Goal: Complete application form

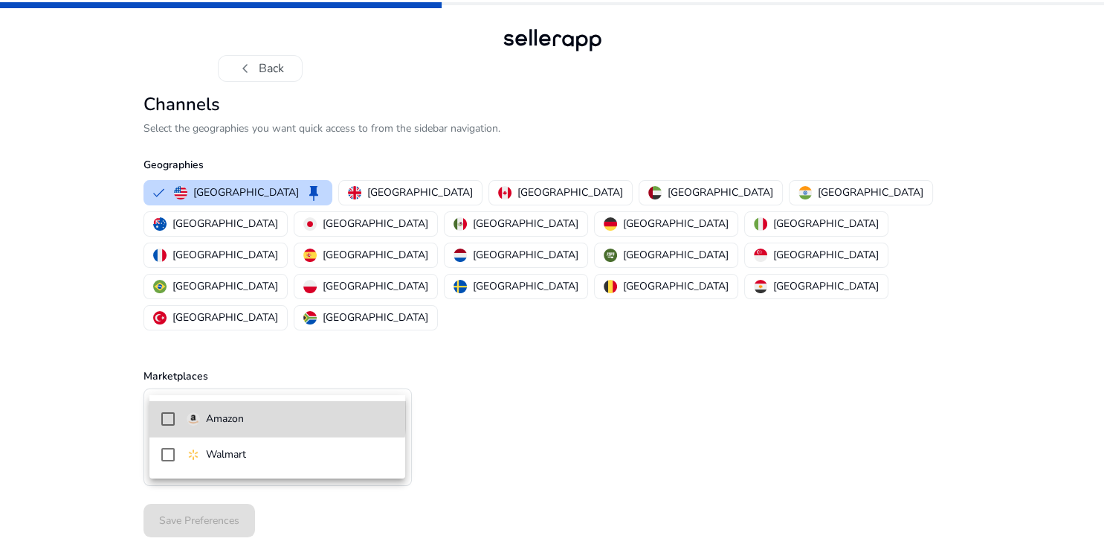
click at [234, 412] on p "Amazon" at bounding box center [225, 419] width 38 height 16
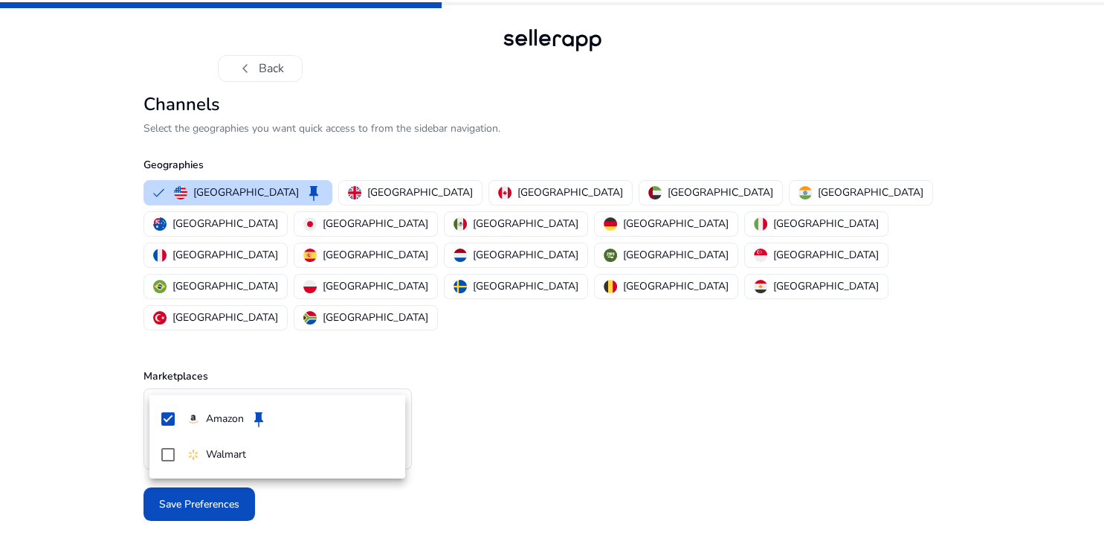
click at [100, 440] on div at bounding box center [552, 275] width 1104 height 550
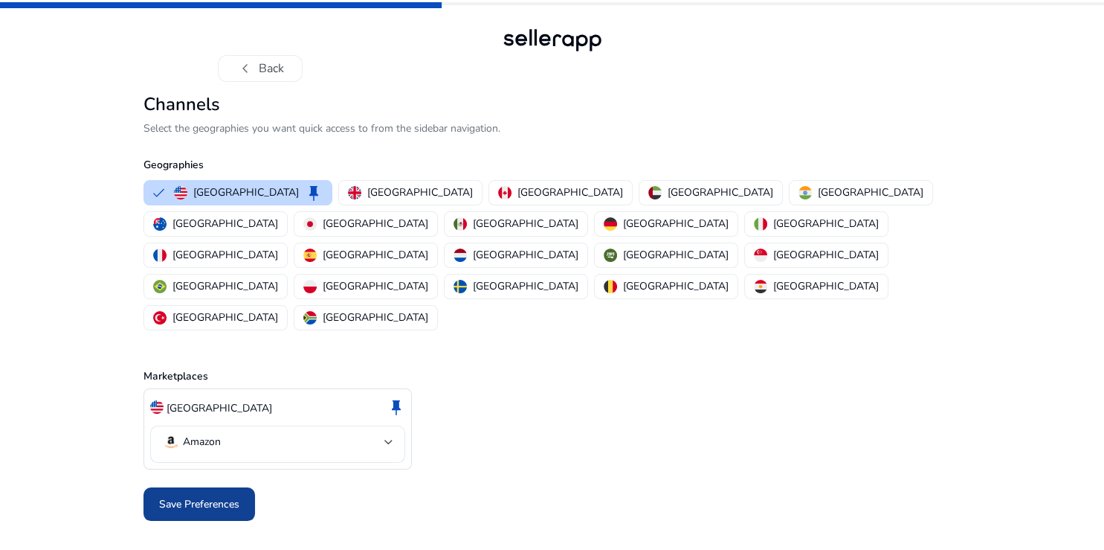
click at [195, 496] on span "Save Preferences" at bounding box center [199, 504] width 80 height 16
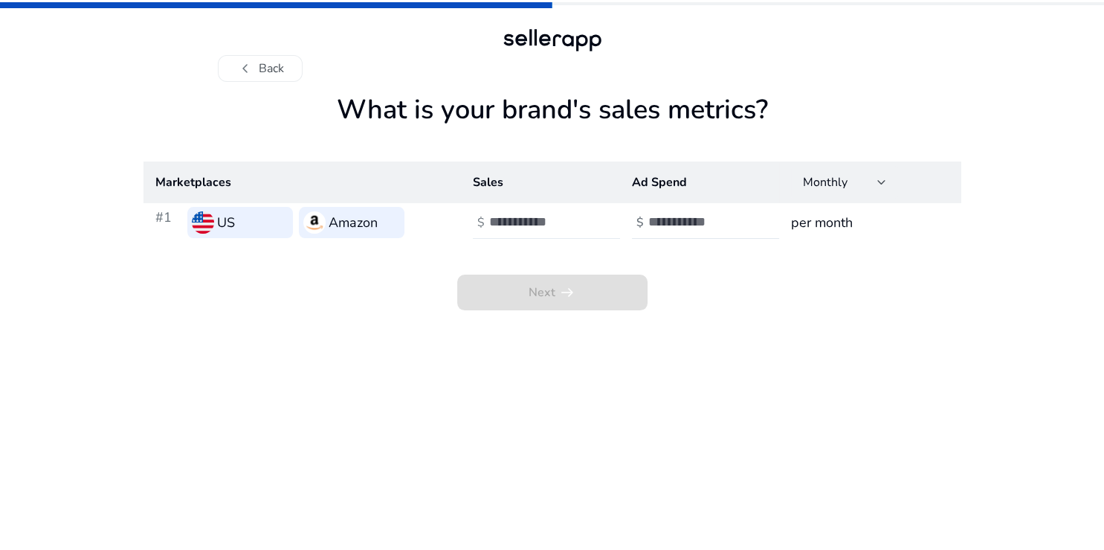
click at [515, 220] on input "number" at bounding box center [539, 221] width 100 height 16
type input "******"
click at [665, 217] on input "number" at bounding box center [698, 221] width 100 height 16
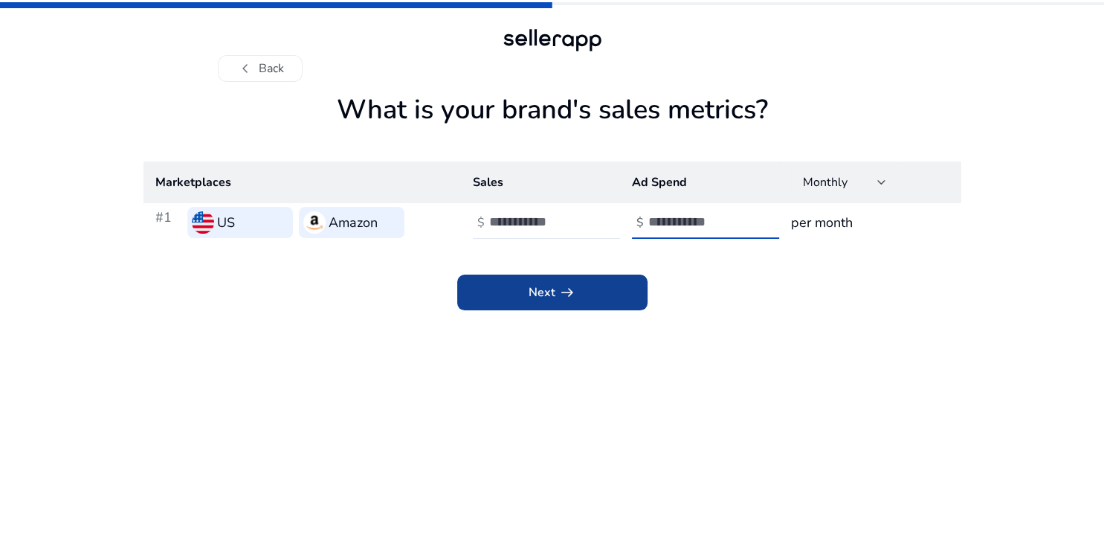
type input "****"
drag, startPoint x: 573, startPoint y: 294, endPoint x: 725, endPoint y: 315, distance: 153.1
click at [573, 295] on span "arrow_right_alt" at bounding box center [568, 292] width 18 height 18
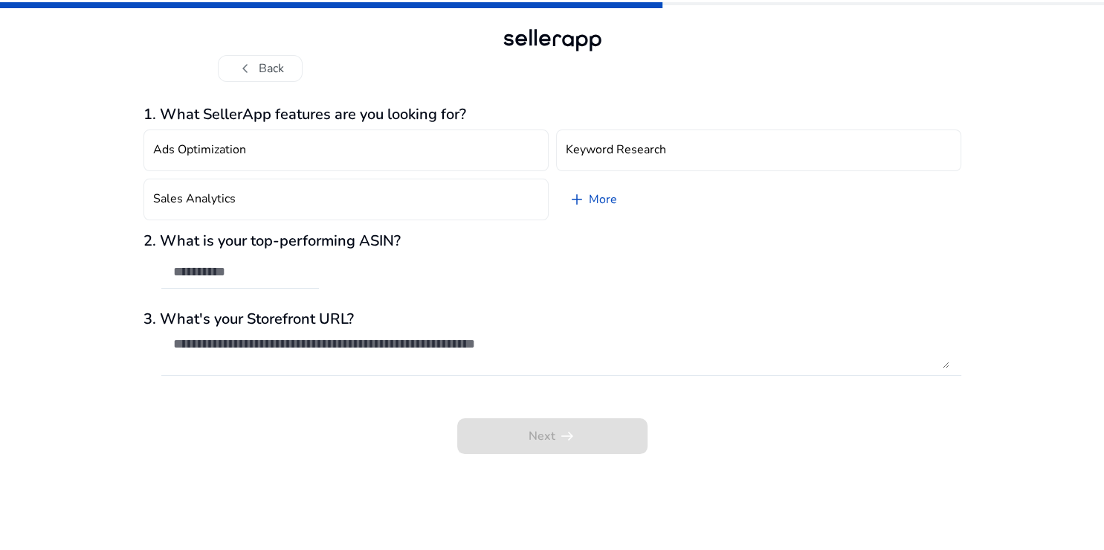
click at [375, 449] on div "Next arrow_right_alt" at bounding box center [553, 425] width 818 height 57
drag, startPoint x: 538, startPoint y: 34, endPoint x: 533, endPoint y: 25, distance: 10.3
click at [538, 33] on div at bounding box center [552, 40] width 107 height 30
click at [280, 352] on textarea at bounding box center [561, 351] width 776 height 33
click at [264, 274] on input "text" at bounding box center [240, 271] width 134 height 16
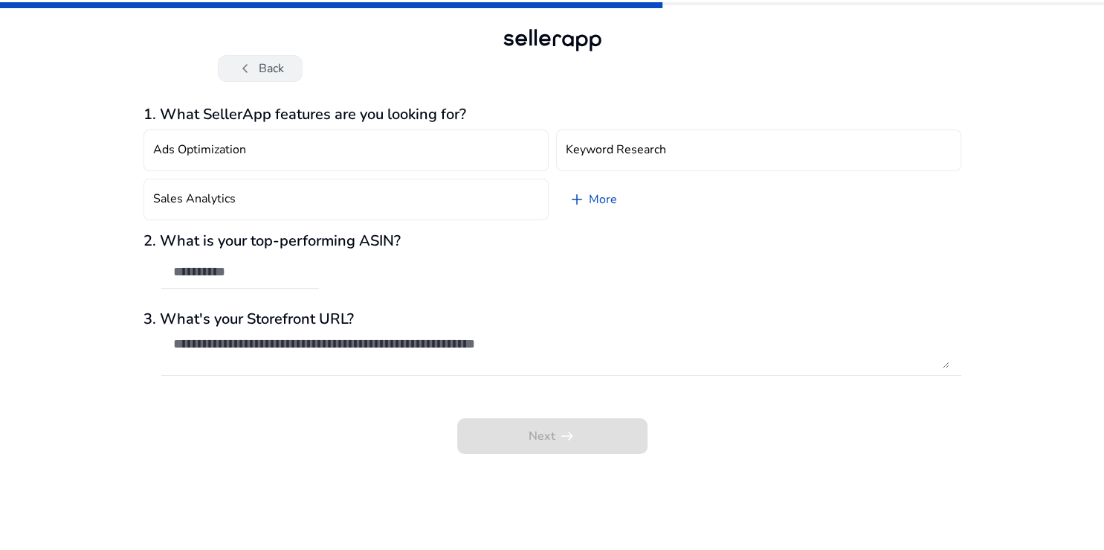
click at [260, 63] on button "chevron_left Back" at bounding box center [260, 68] width 85 height 27
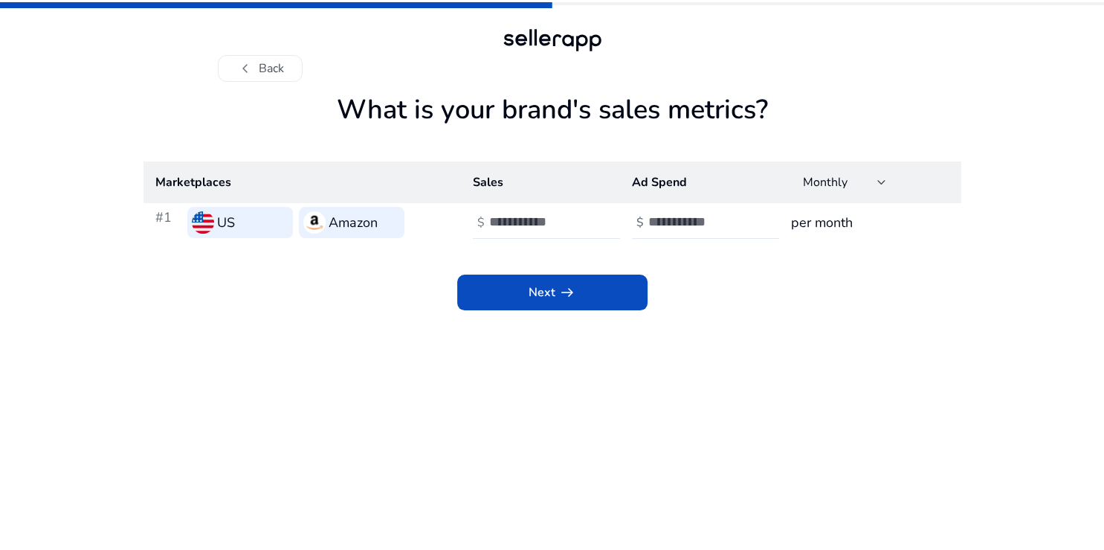
click at [260, 63] on button "chevron_left Back" at bounding box center [260, 68] width 85 height 27
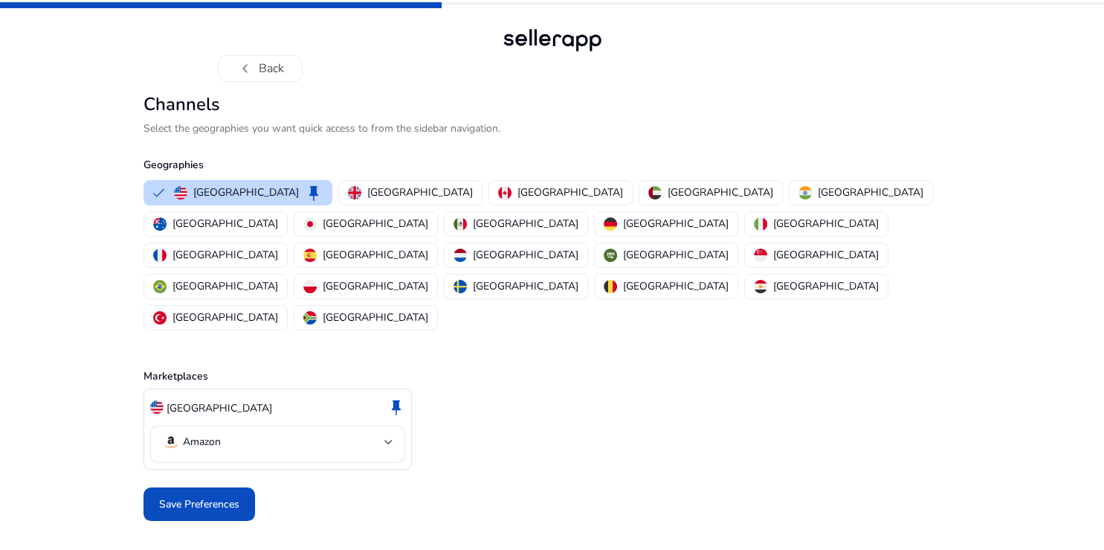
click at [260, 63] on button "chevron_left Back" at bounding box center [260, 68] width 85 height 27
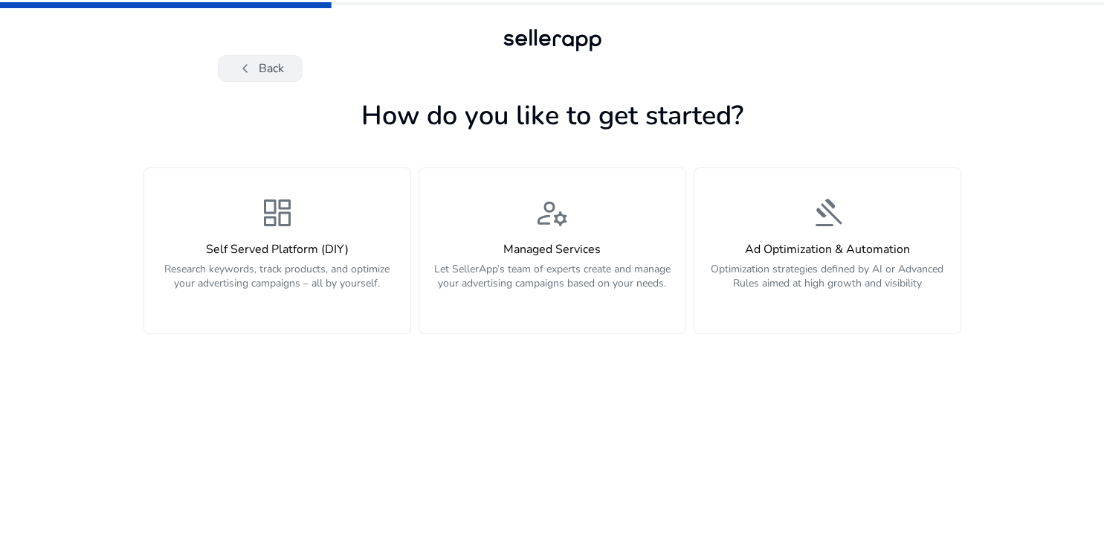
click at [262, 71] on button "chevron_left Back" at bounding box center [260, 68] width 85 height 27
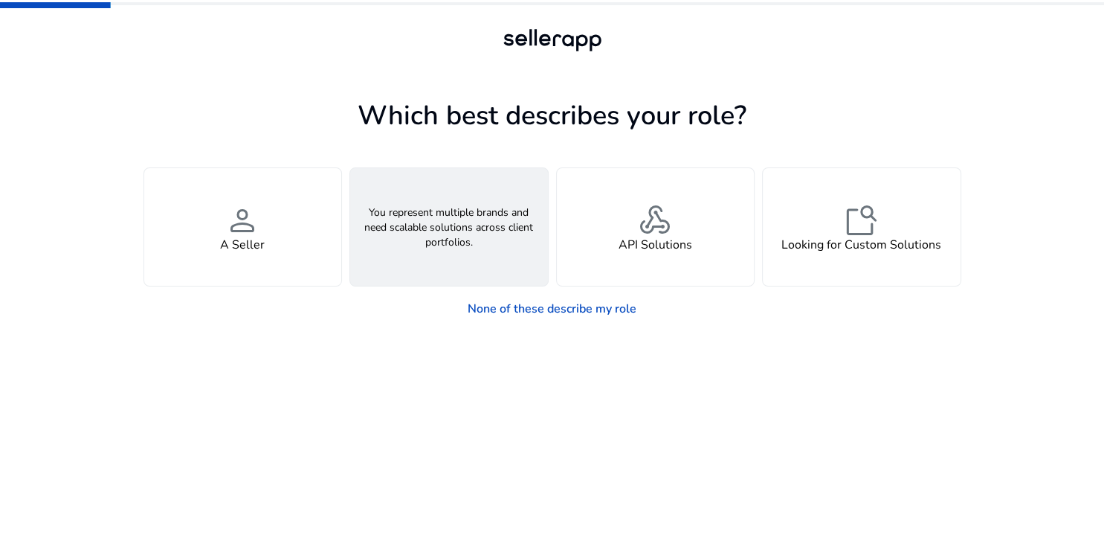
click at [468, 239] on h4 "An Agency" at bounding box center [448, 245] width 59 height 14
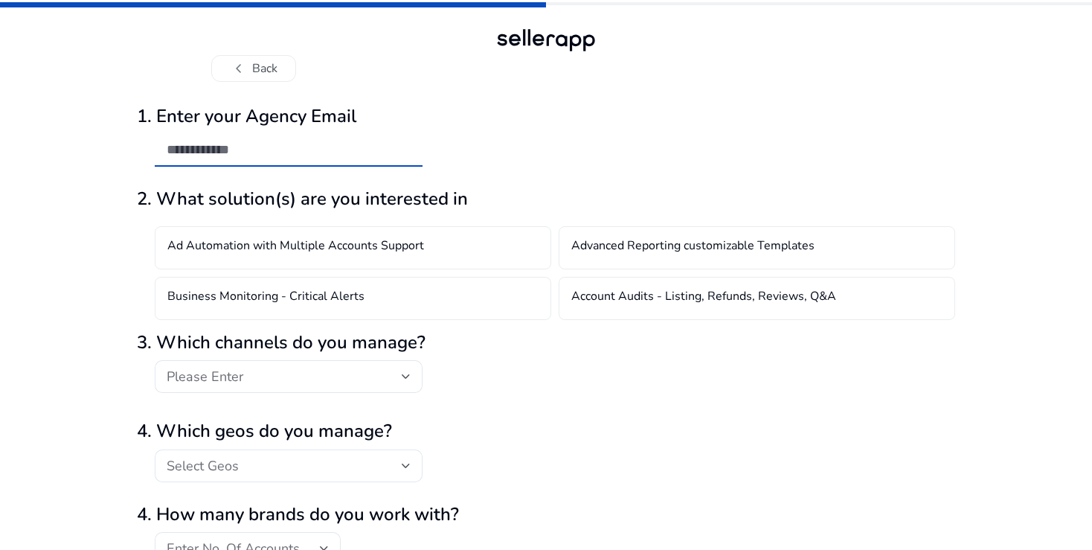
click at [250, 155] on input "email" at bounding box center [289, 149] width 244 height 16
paste input "**********"
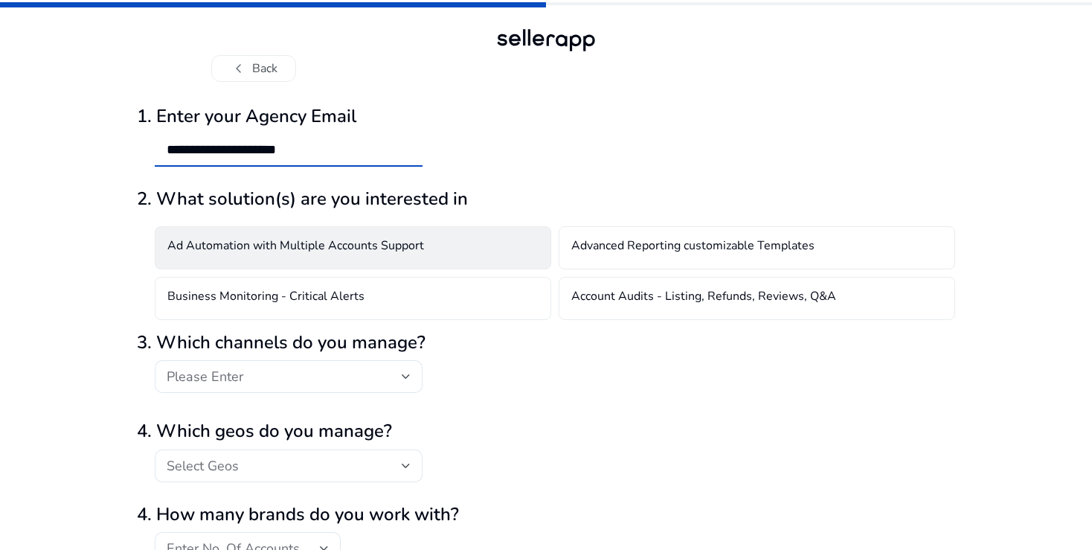
type input "**********"
click at [245, 264] on div "Ad Automation with Multiple Accounts Support" at bounding box center [353, 247] width 396 height 43
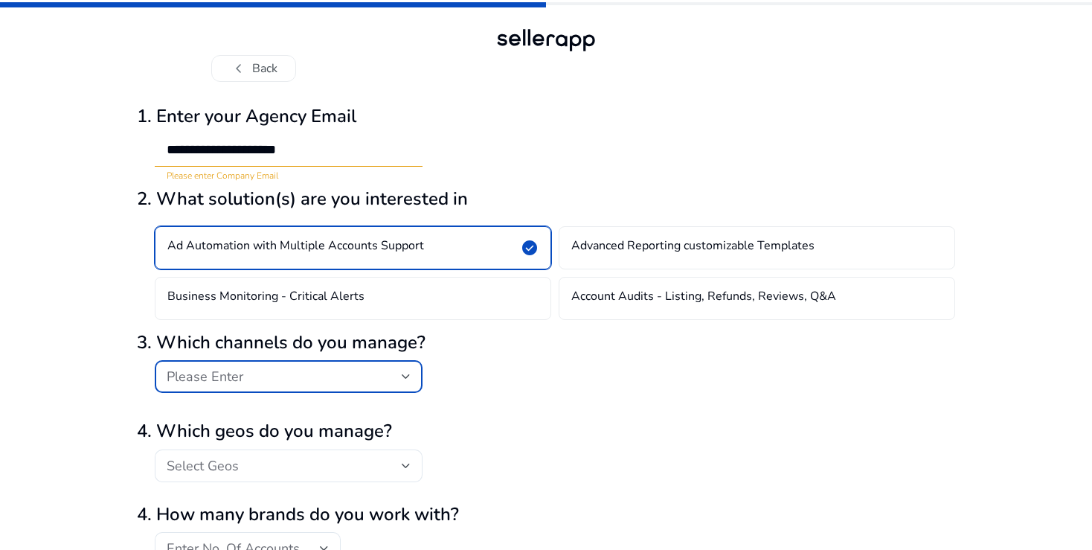
click at [251, 367] on div "Please Enter" at bounding box center [289, 376] width 244 height 18
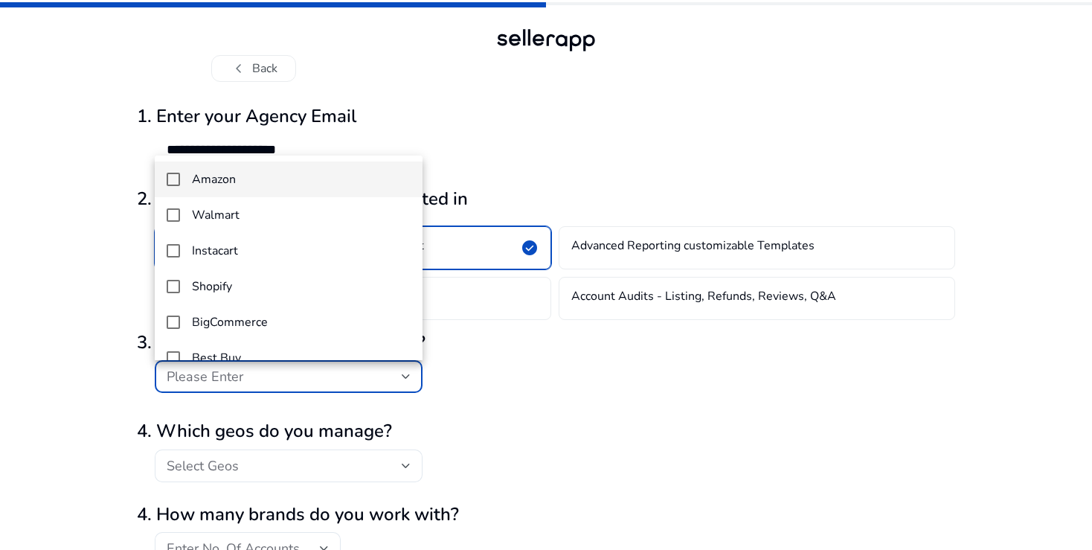
click at [213, 183] on h4 "Amazon" at bounding box center [214, 180] width 44 height 14
click at [213, 463] on div at bounding box center [546, 275] width 1092 height 550
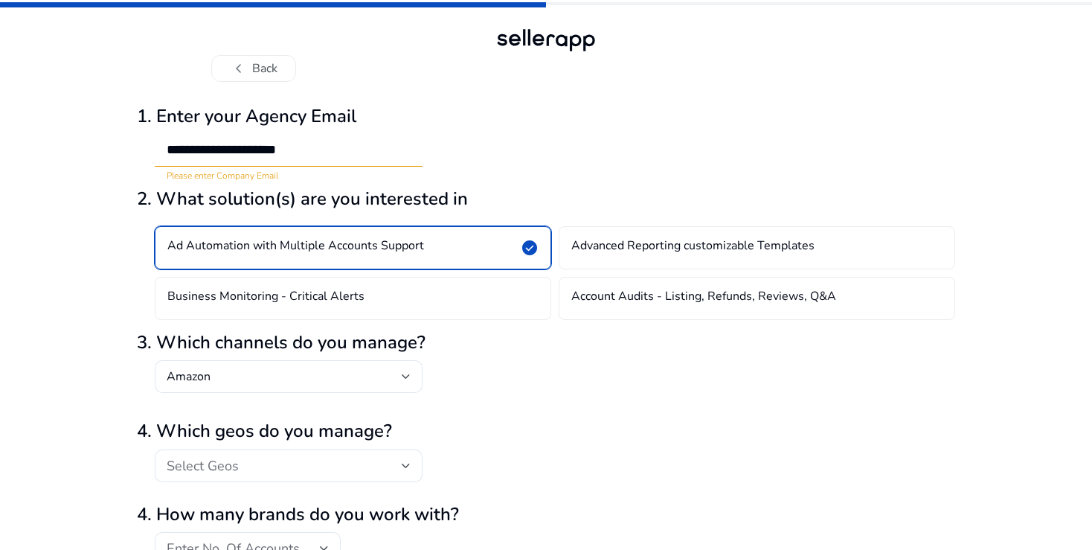
click at [213, 463] on span "Select Geos" at bounding box center [203, 466] width 72 height 18
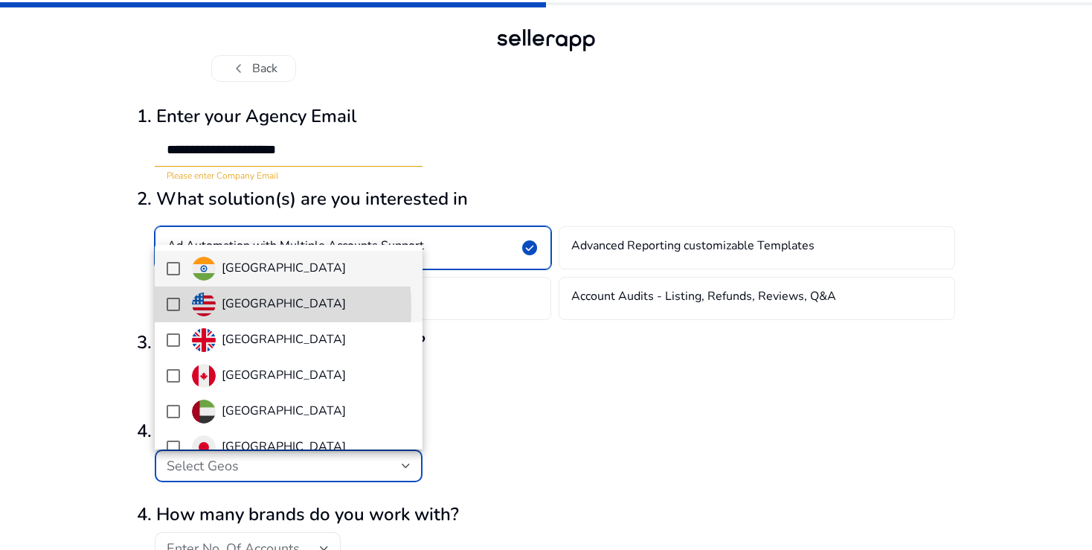
click at [177, 308] on mat-pseudo-checkbox at bounding box center [173, 303] width 13 height 13
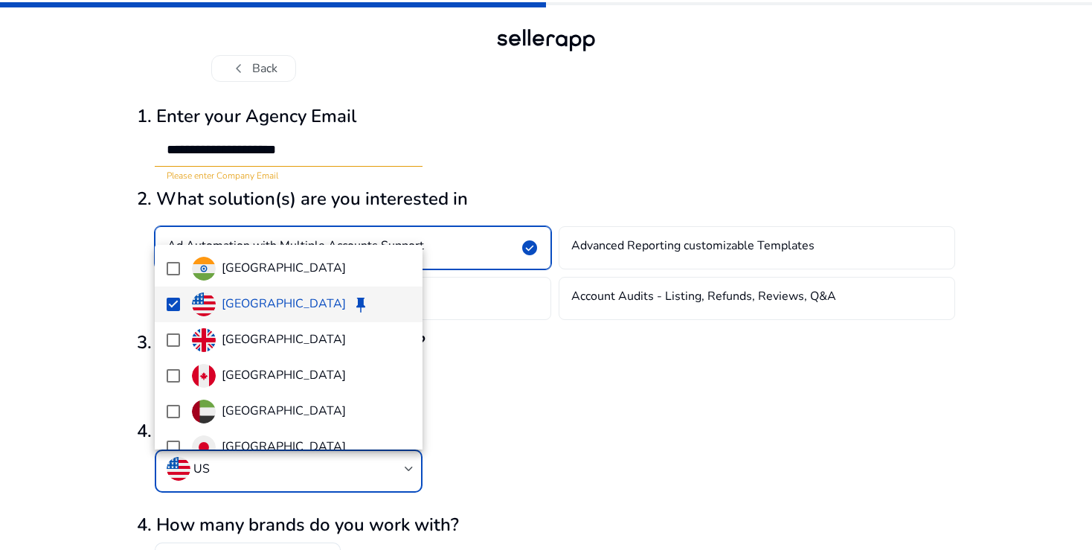
click at [82, 431] on div at bounding box center [546, 275] width 1092 height 550
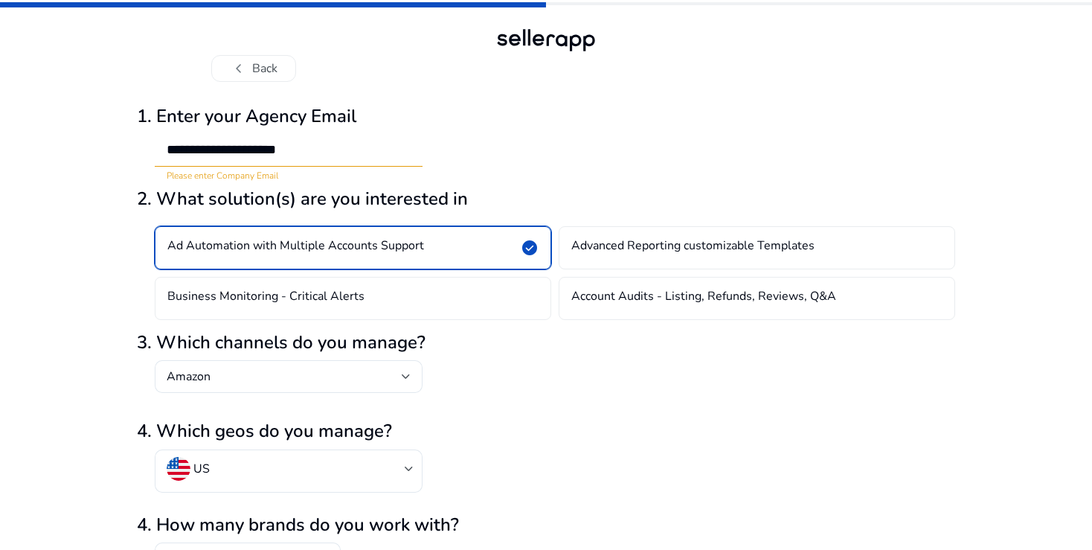
scroll to position [93, 0]
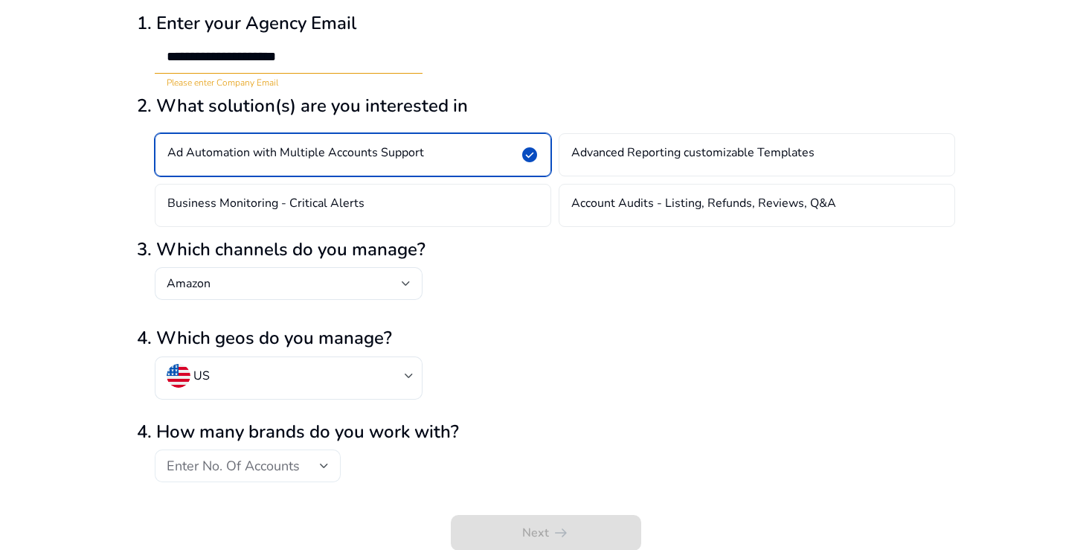
click at [248, 475] on div "Enter No. Of Accounts" at bounding box center [248, 465] width 162 height 33
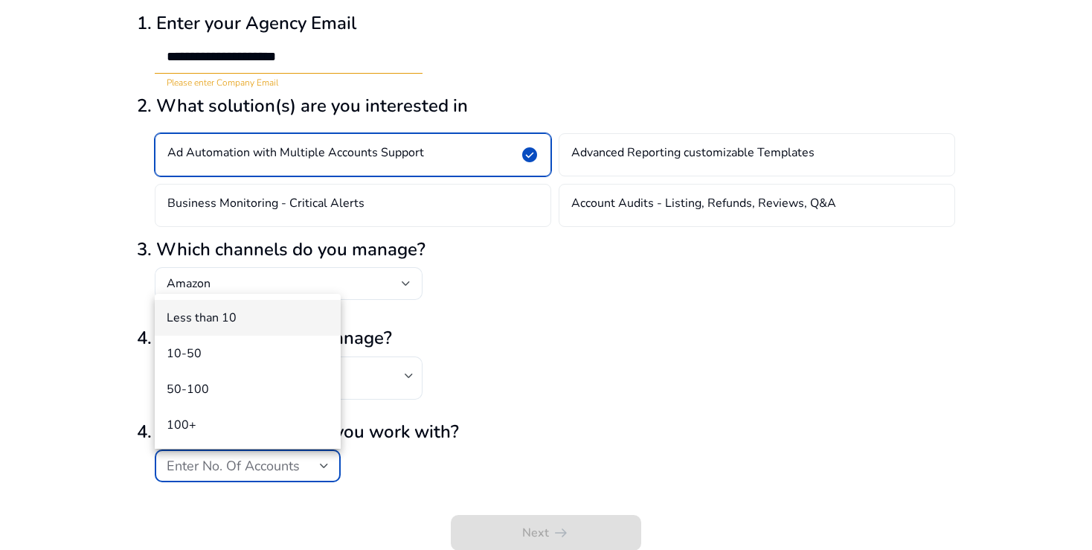
click at [177, 318] on span "Less than 10" at bounding box center [248, 317] width 162 height 16
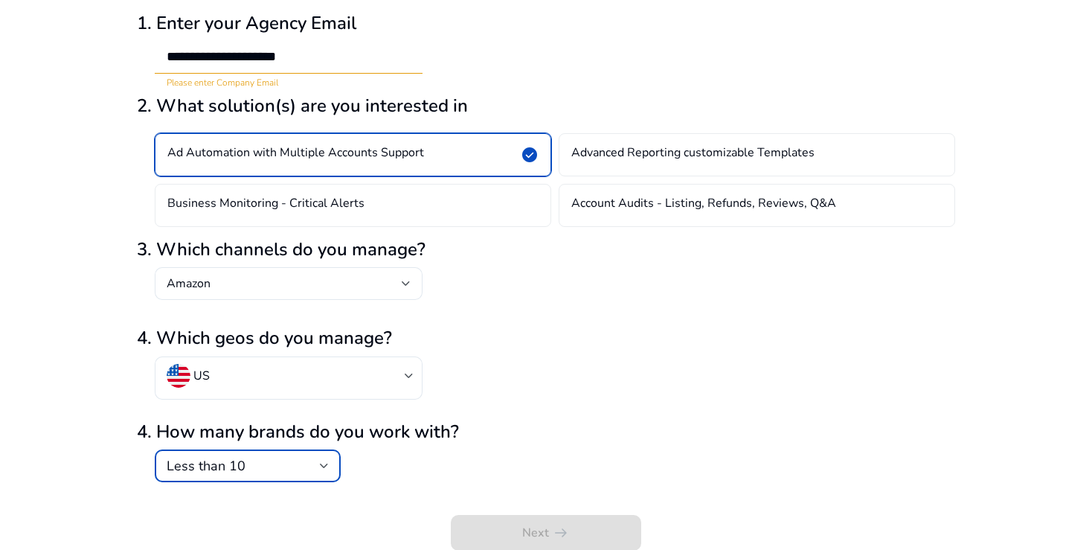
click at [504, 466] on div "4. How many brands do you work with? Less than 10" at bounding box center [546, 451] width 818 height 61
click at [389, 445] on div "4. How many brands do you work with? Less than 10" at bounding box center [546, 451] width 818 height 61
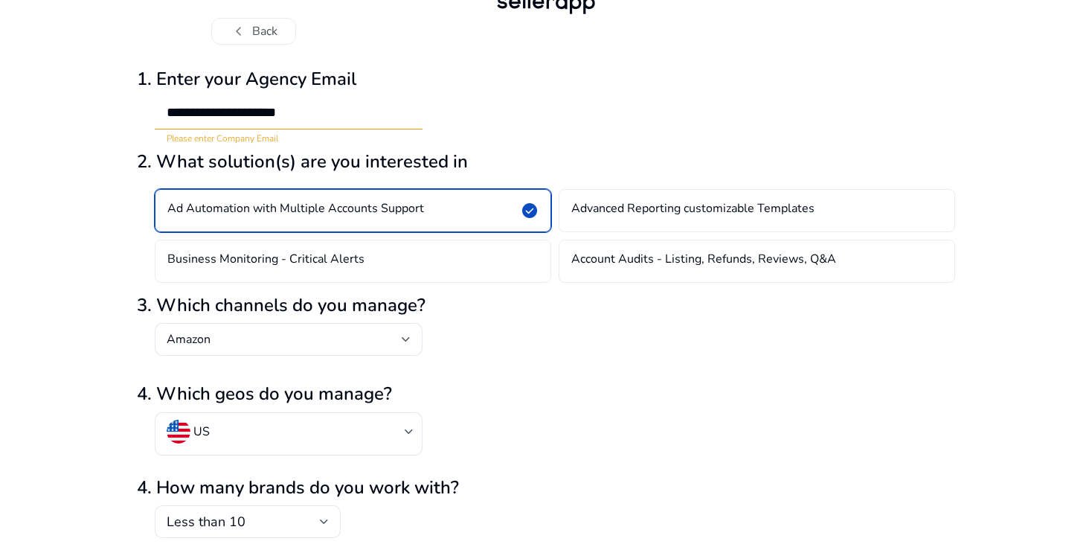
scroll to position [0, 0]
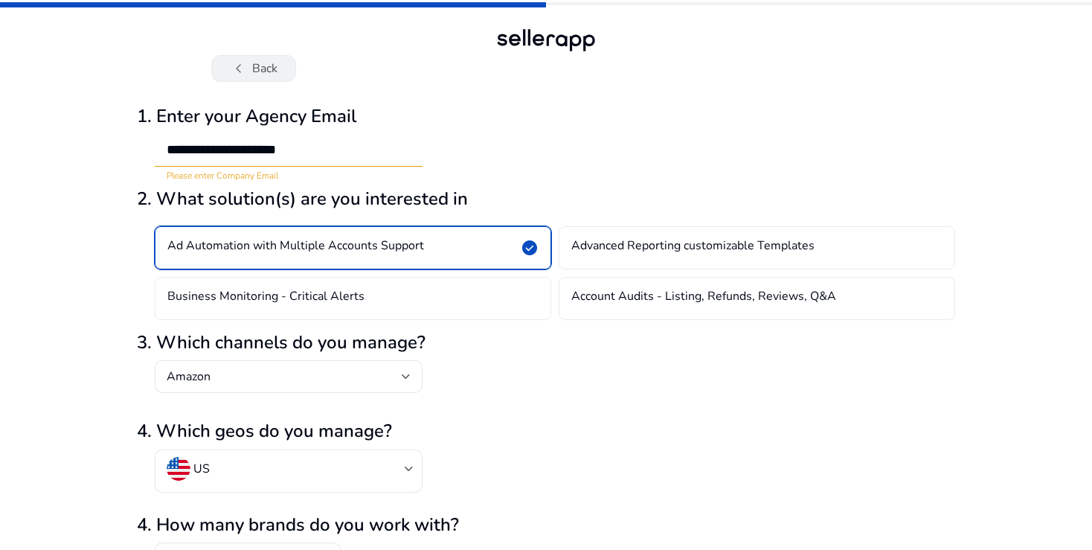
click at [245, 77] on span "chevron_left" at bounding box center [239, 68] width 18 height 18
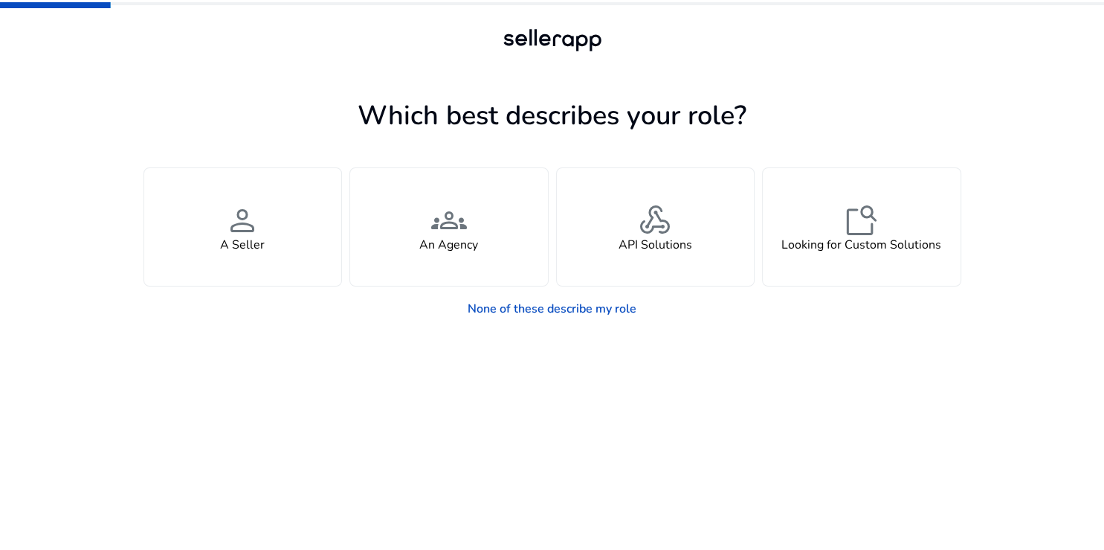
drag, startPoint x: 254, startPoint y: 268, endPoint x: 287, endPoint y: 304, distance: 48.4
click at [255, 268] on div "person A Seller" at bounding box center [243, 227] width 198 height 118
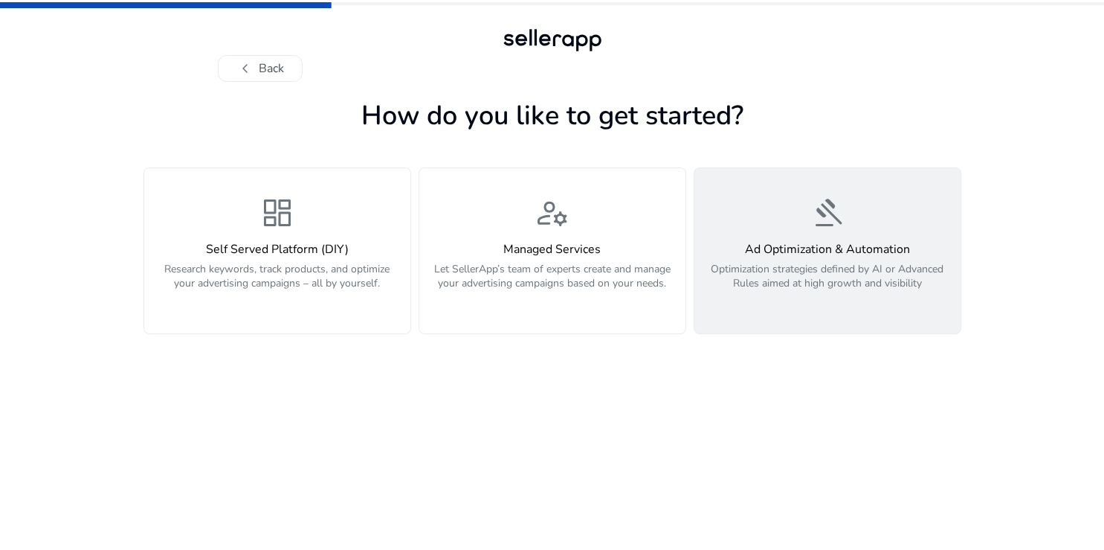
click at [787, 250] on h4 "Ad Optimization & Automation" at bounding box center [828, 249] width 248 height 14
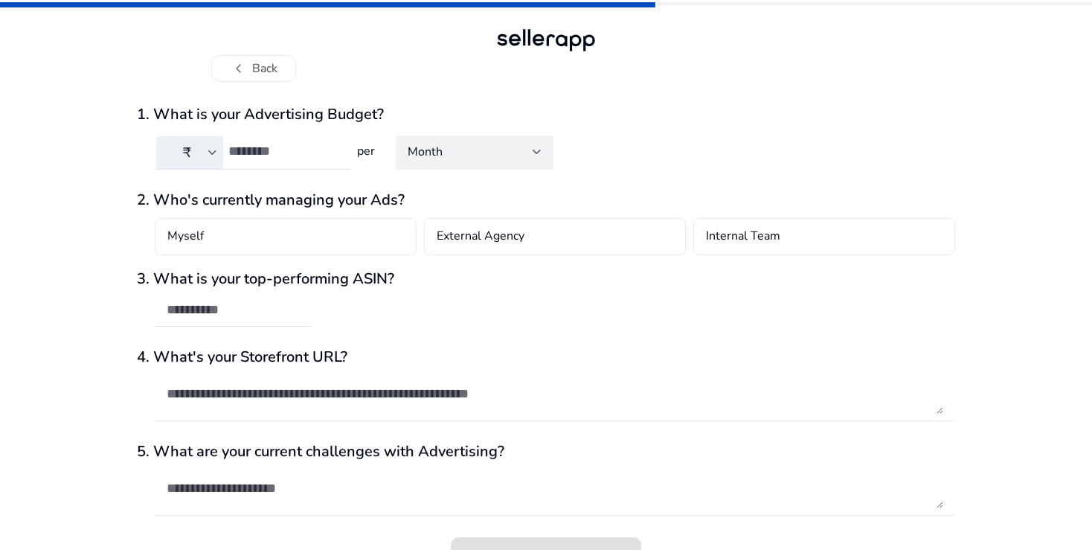
click at [563, 405] on textarea at bounding box center [555, 393] width 776 height 40
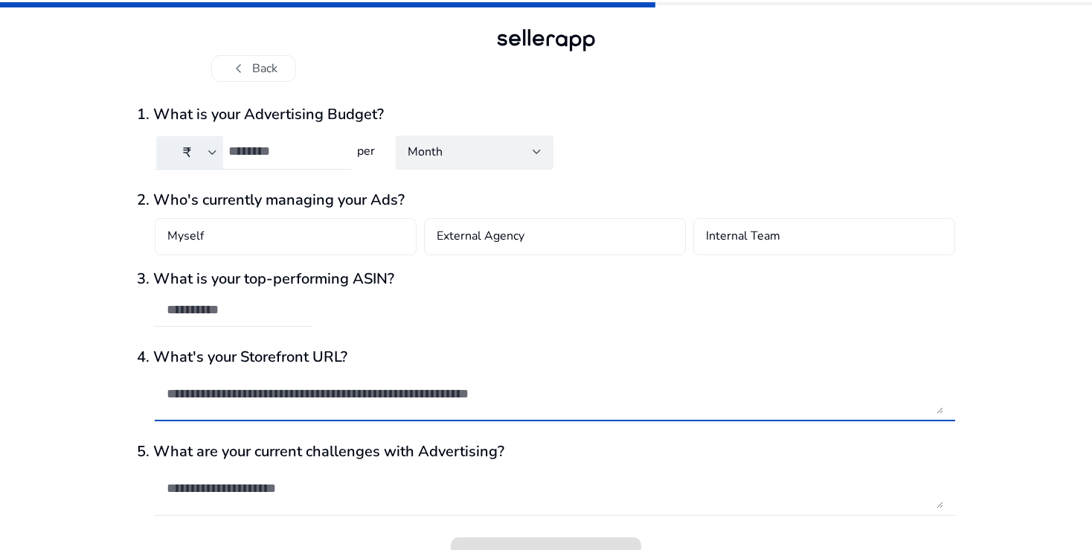
scroll to position [32, 0]
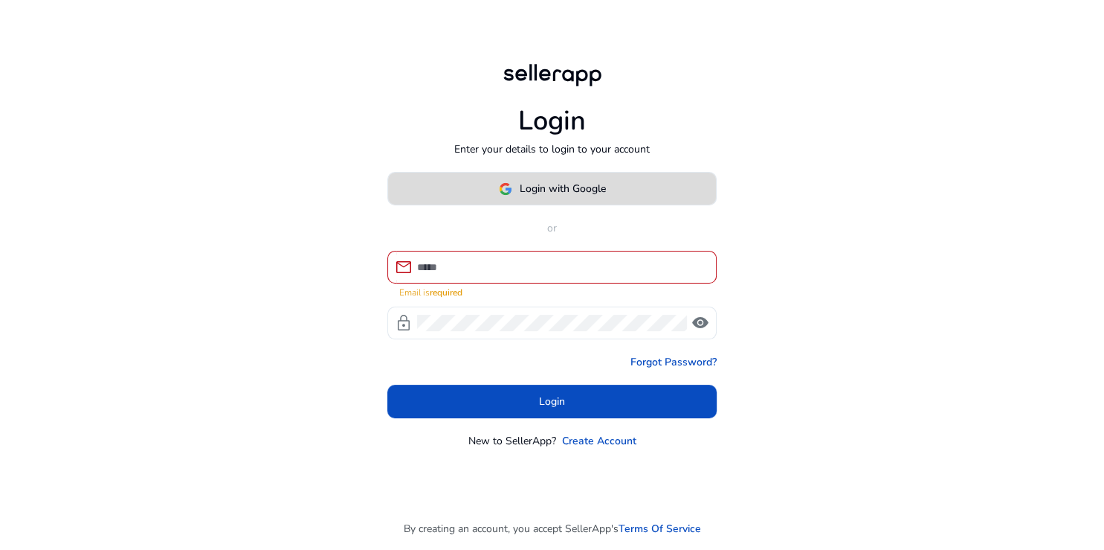
click at [581, 196] on span "Login with Google" at bounding box center [563, 189] width 86 height 16
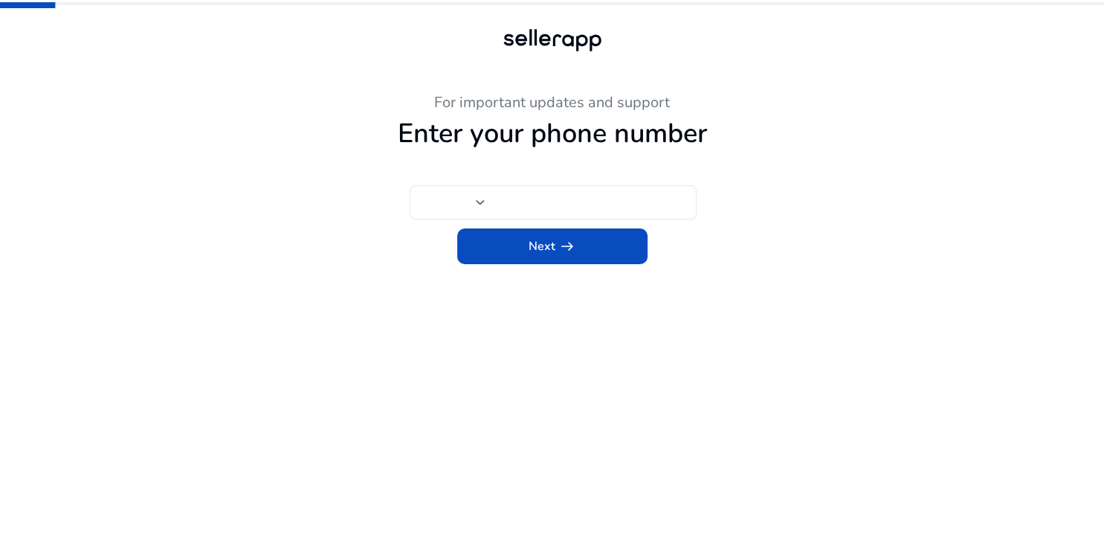
type input "***"
